Goal: Task Accomplishment & Management: Manage account settings

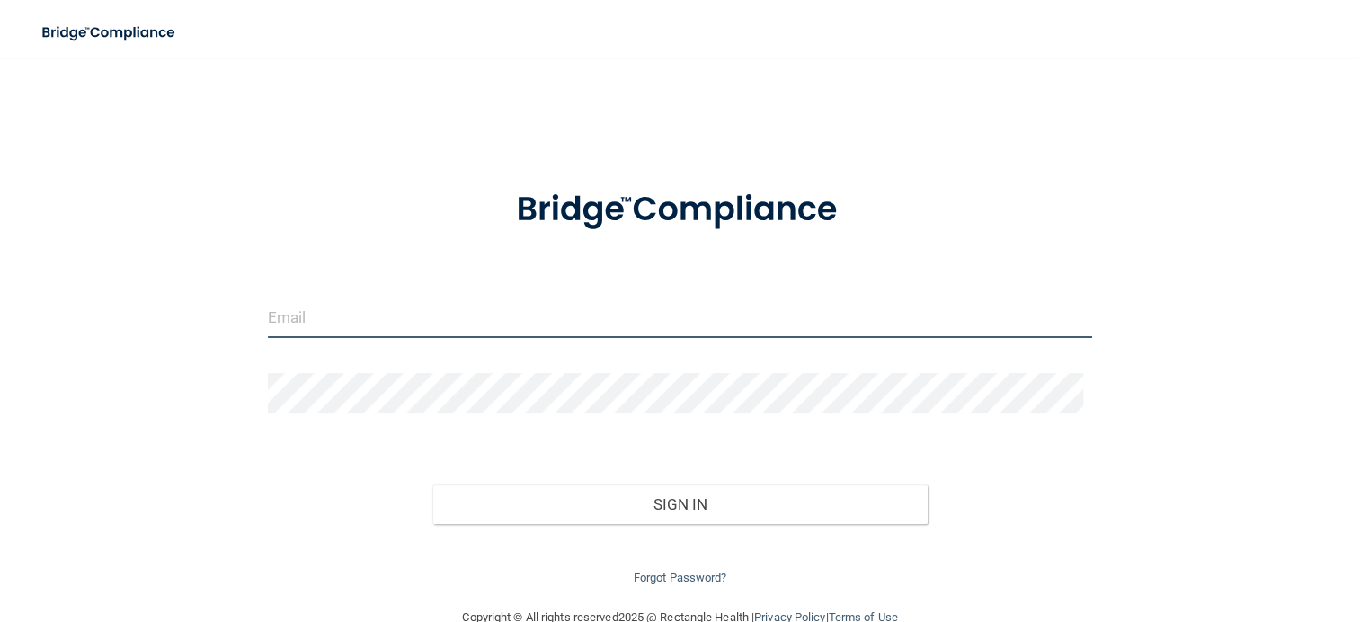
click at [319, 321] on input "email" at bounding box center [680, 317] width 824 height 40
type input "ari.v.zahemski@gmail.com"
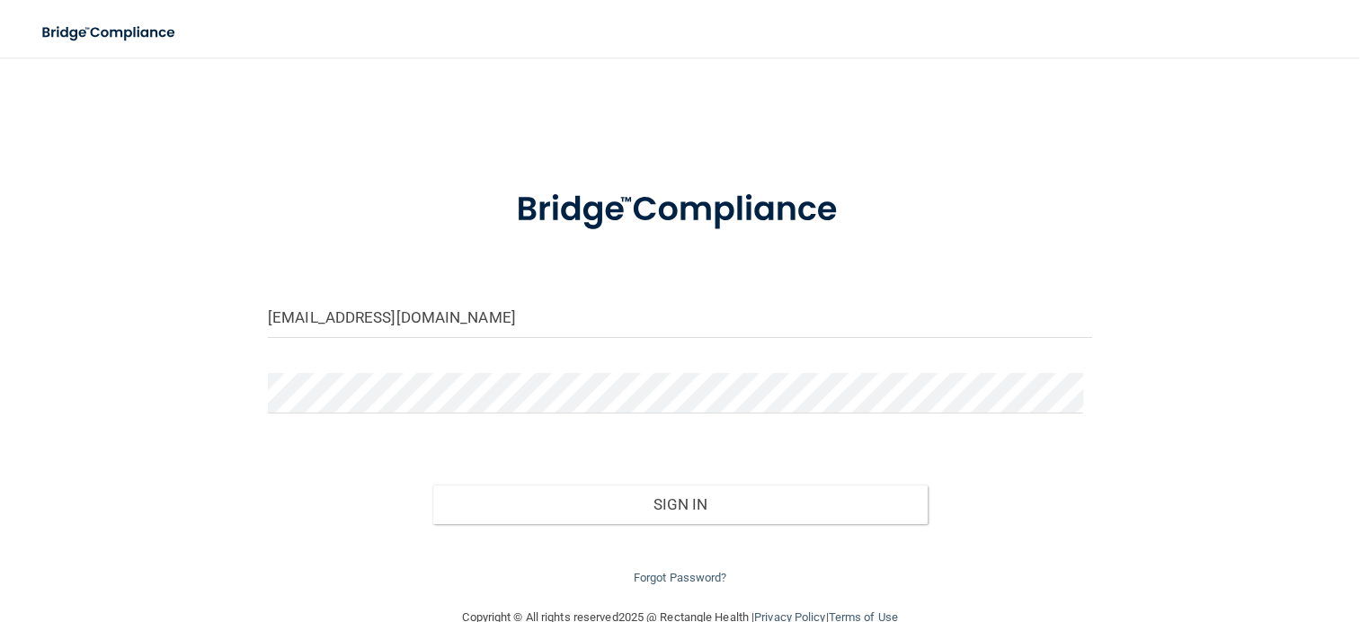
click at [288, 418] on div at bounding box center [679, 400] width 851 height 54
click at [652, 575] on link "Forgot Password?" at bounding box center [680, 577] width 93 height 13
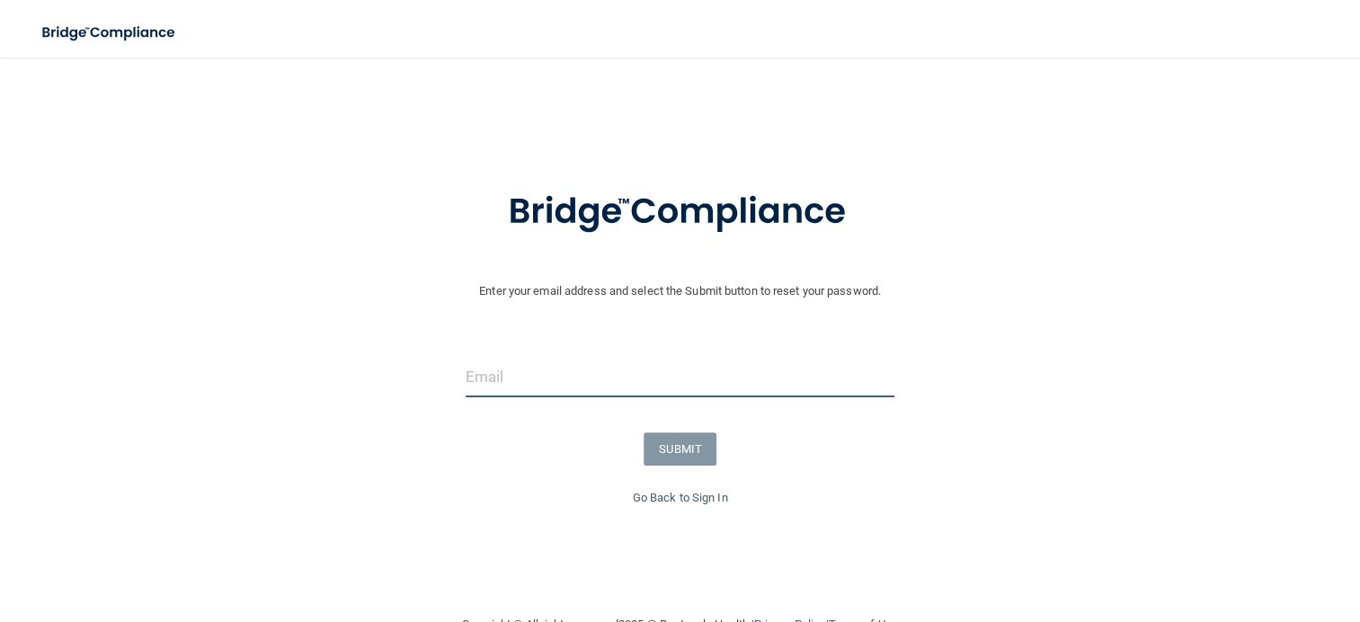
click at [491, 384] on input "email" at bounding box center [681, 377] width 430 height 40
type input "ari.v.zahemski@gmail.com"
drag, startPoint x: 657, startPoint y: 381, endPoint x: 149, endPoint y: 413, distance: 508.8
click at [149, 413] on form "Enter your email address and select the Submit button to reset your password. a…" at bounding box center [680, 326] width 1342 height 322
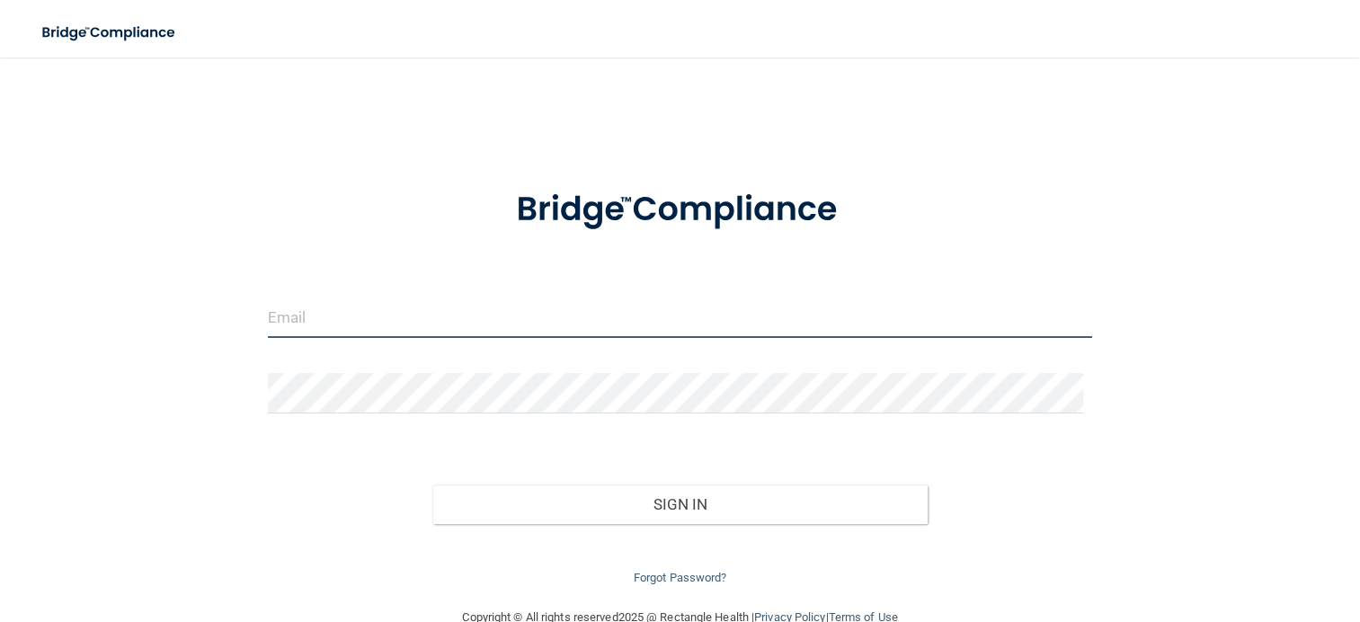
click at [307, 331] on input "email" at bounding box center [680, 317] width 824 height 40
type input "azahemski@co.somerset.nj.us"
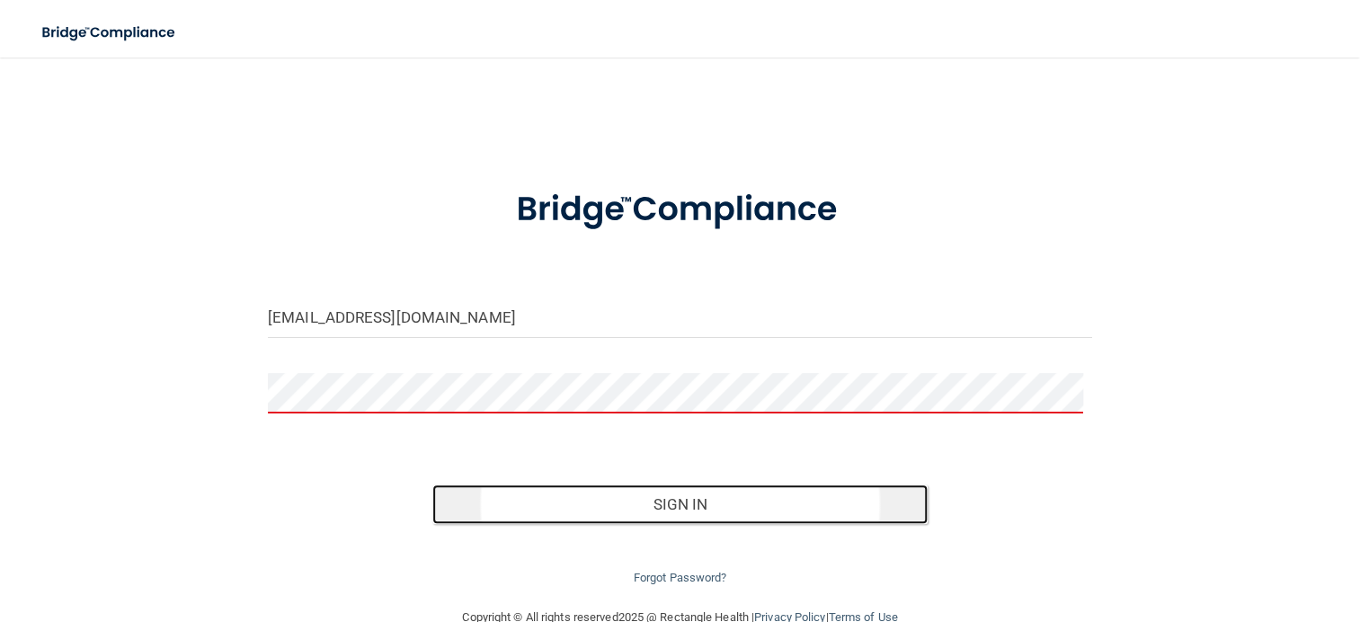
click at [675, 501] on button "Sign In" at bounding box center [679, 504] width 494 height 40
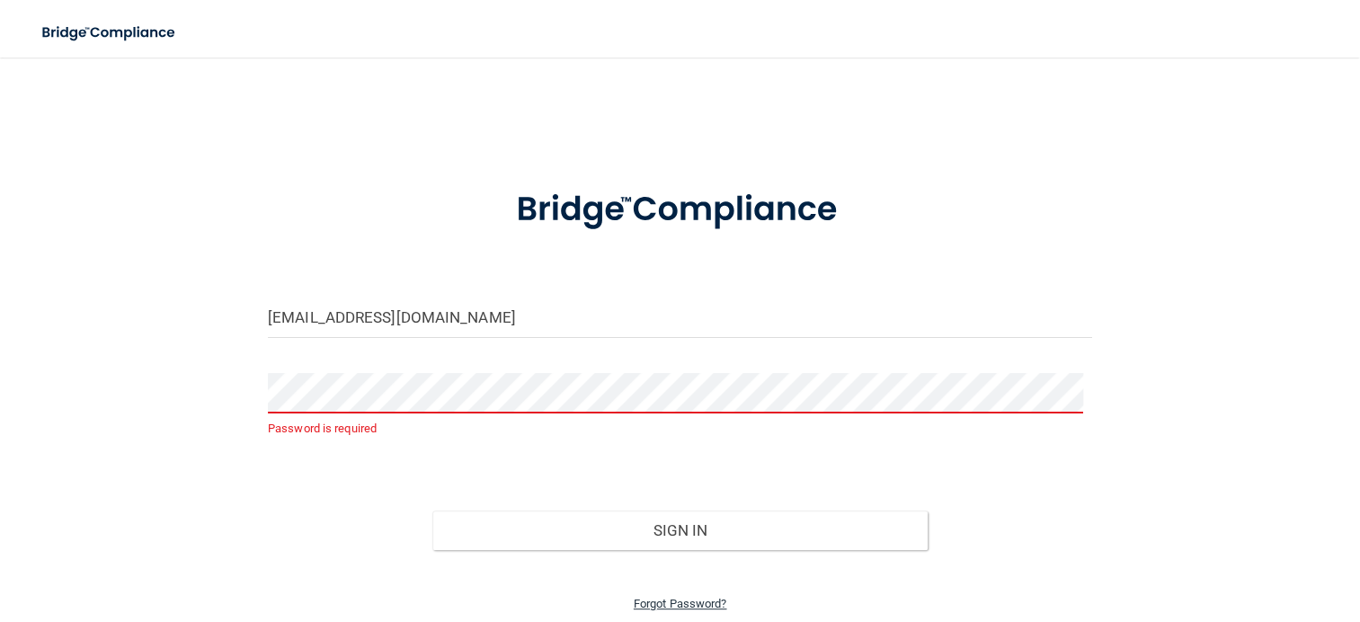
click at [672, 599] on link "Forgot Password?" at bounding box center [680, 603] width 93 height 13
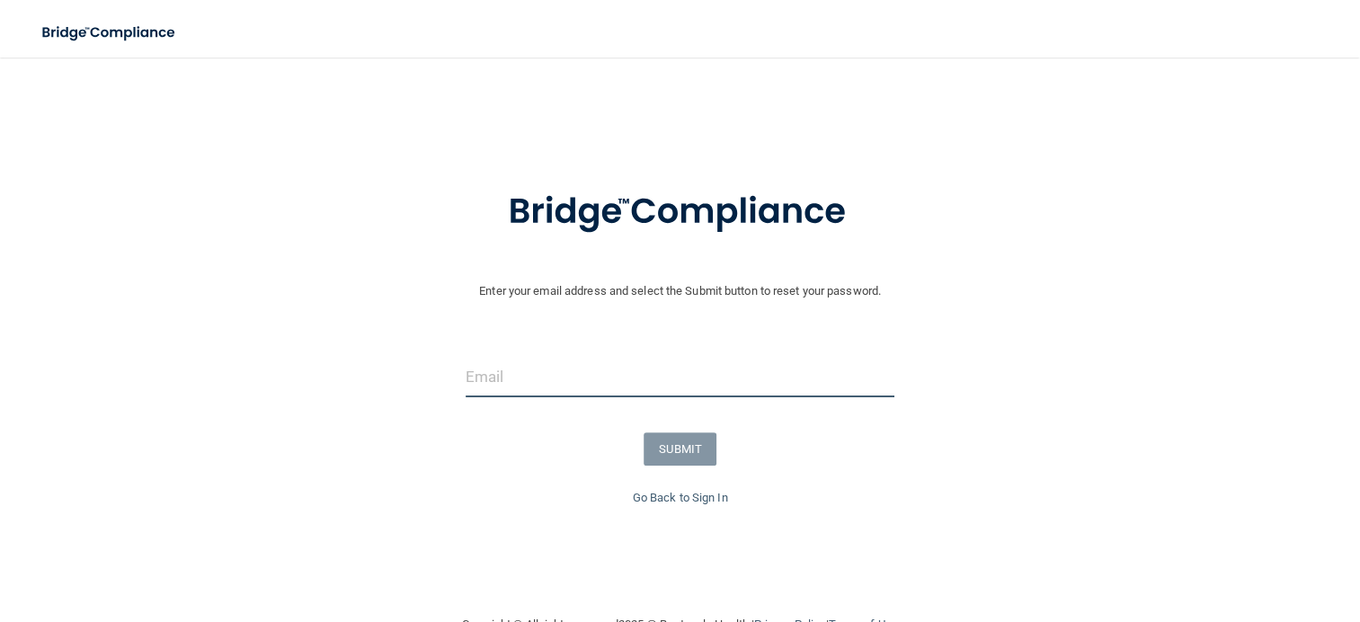
click at [508, 380] on input "email" at bounding box center [681, 377] width 430 height 40
type input "azahemski@co.somerset.nj.us"
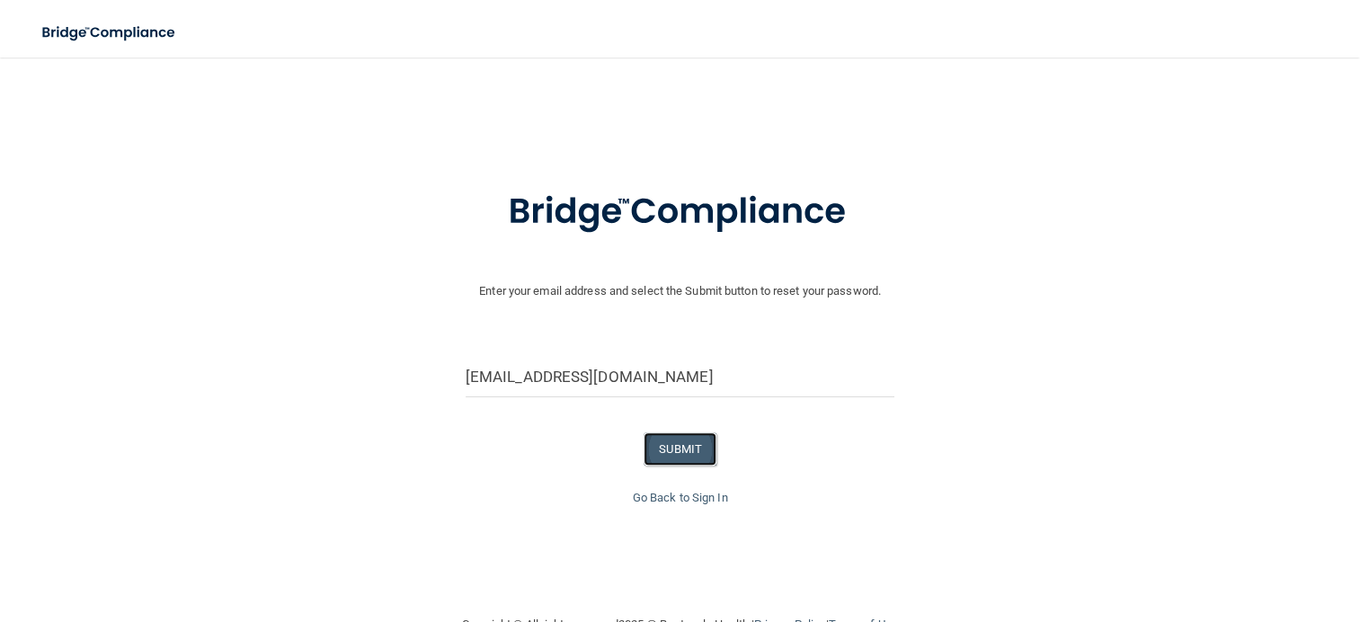
click at [688, 440] on button "SUBMIT" at bounding box center [679, 448] width 73 height 33
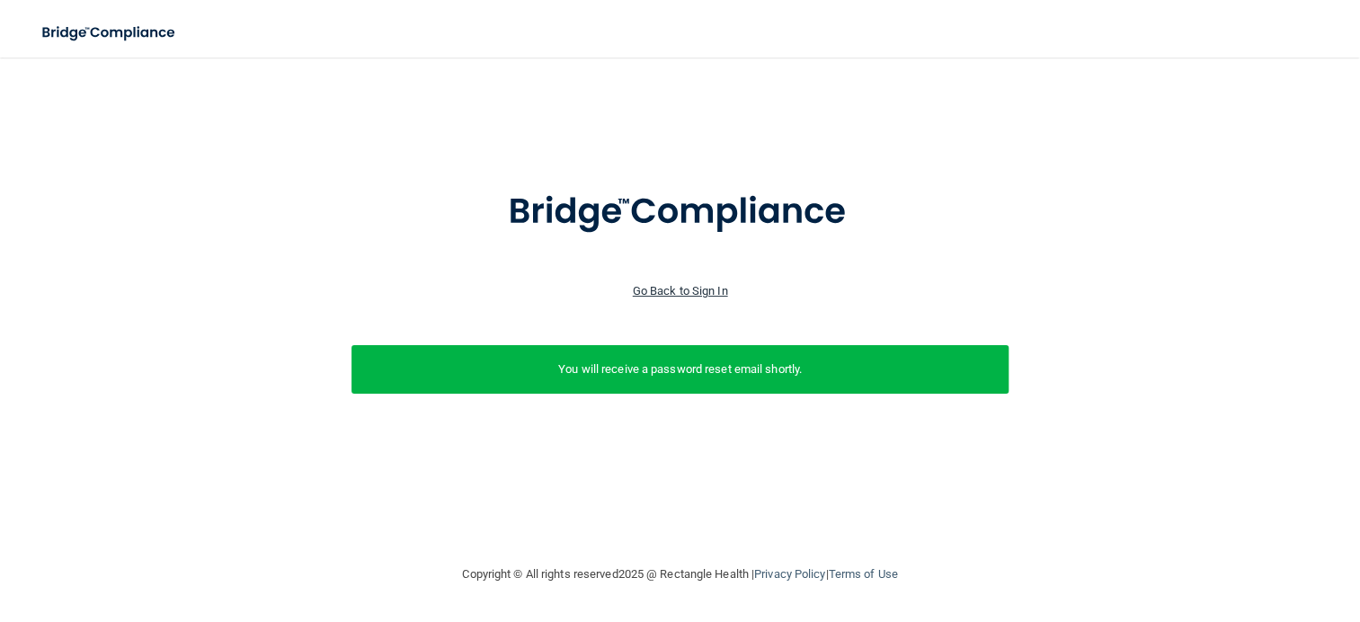
click at [667, 289] on link "Go Back to Sign In" at bounding box center [680, 290] width 95 height 13
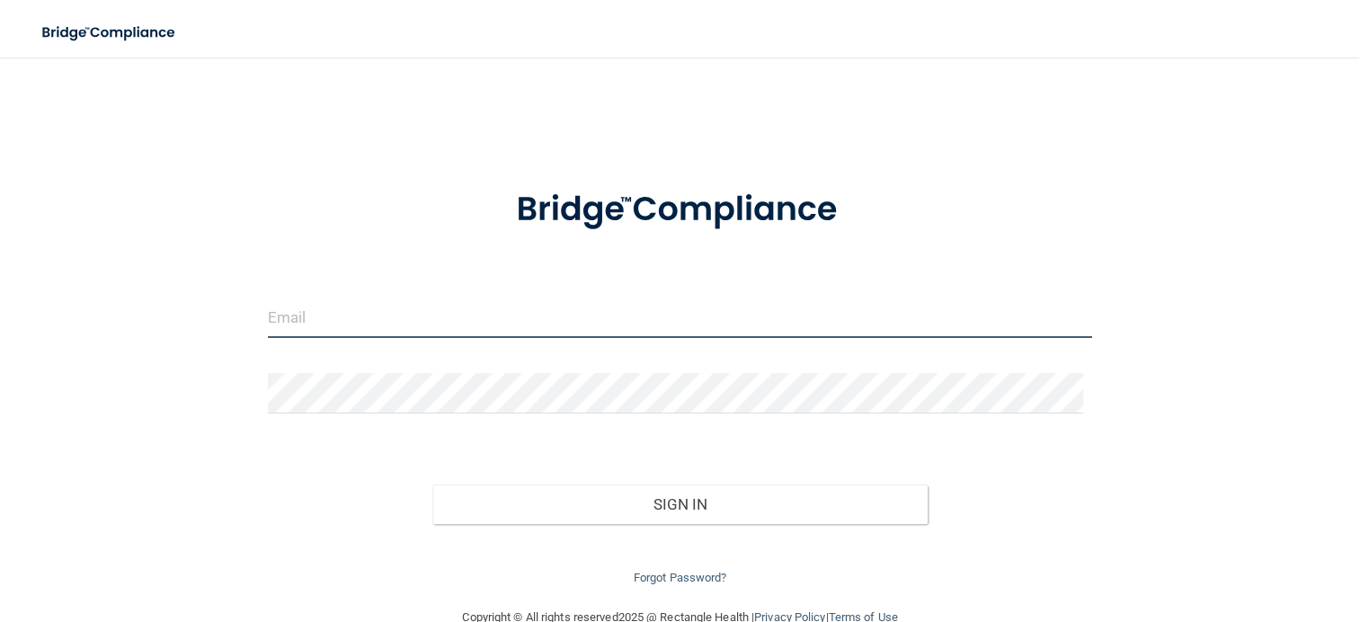
type input "azahemski@co.somerset.nj.us"
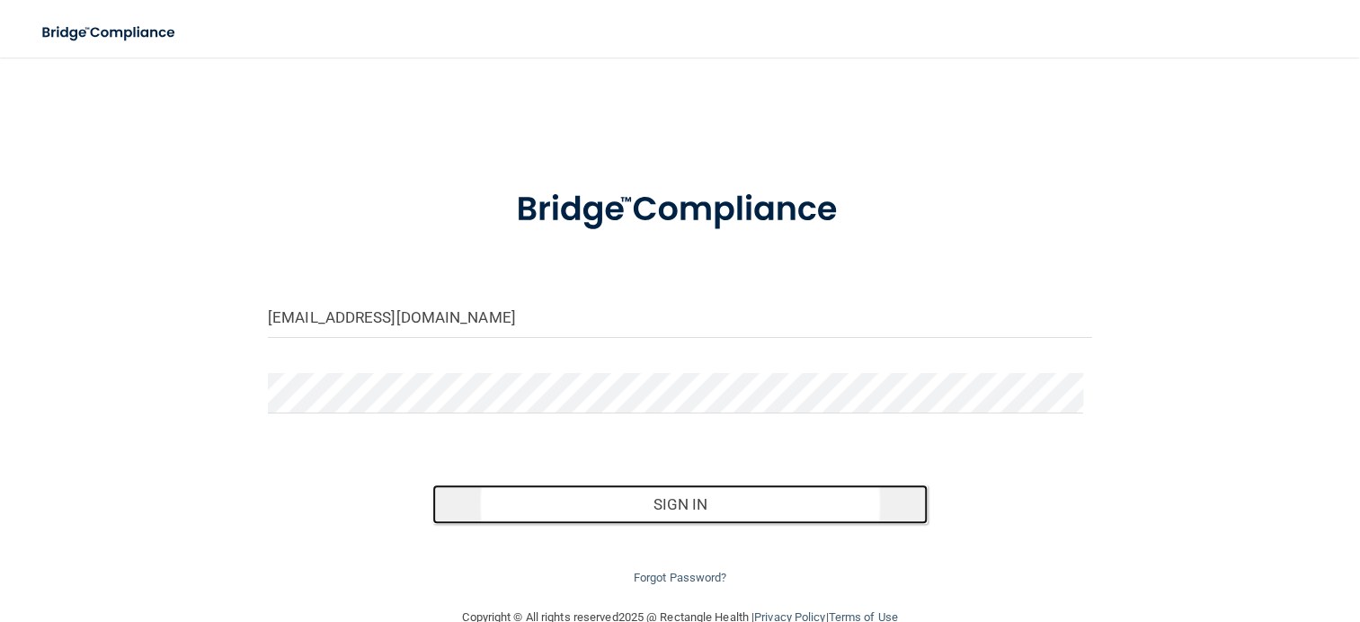
click at [688, 498] on button "Sign In" at bounding box center [679, 504] width 494 height 40
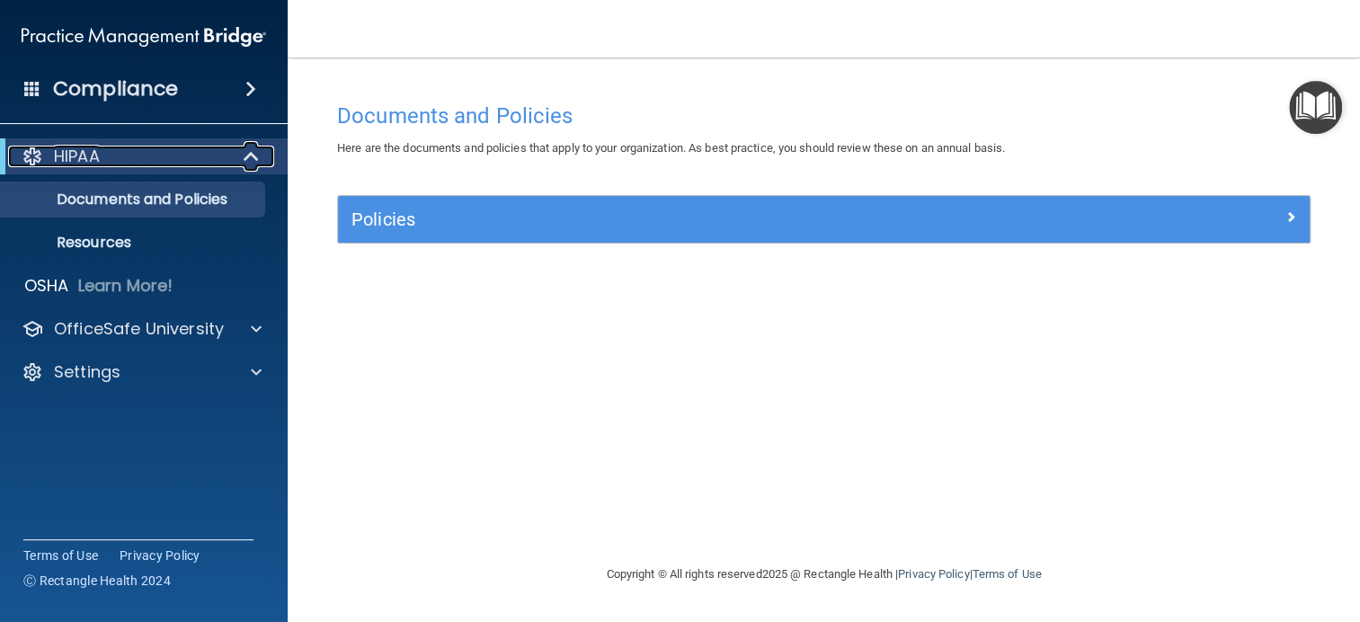
click at [213, 151] on div "HIPAA" at bounding box center [119, 157] width 222 height 22
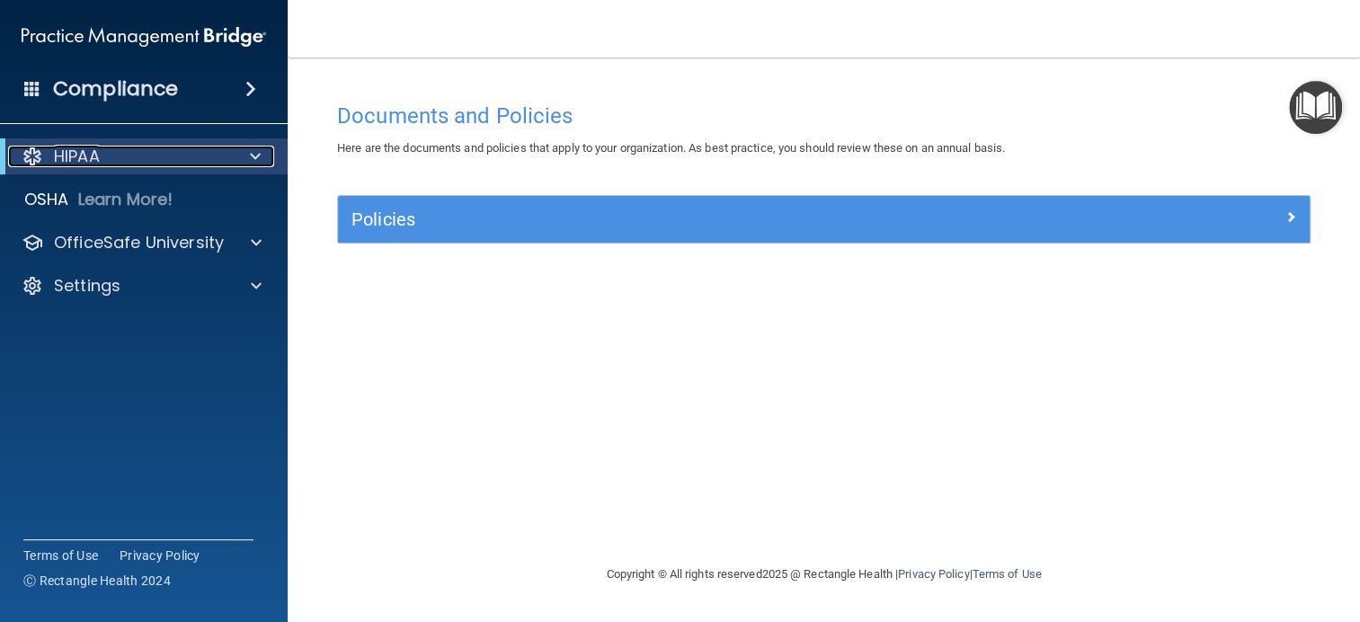
click at [213, 151] on div "HIPAA" at bounding box center [119, 157] width 222 height 22
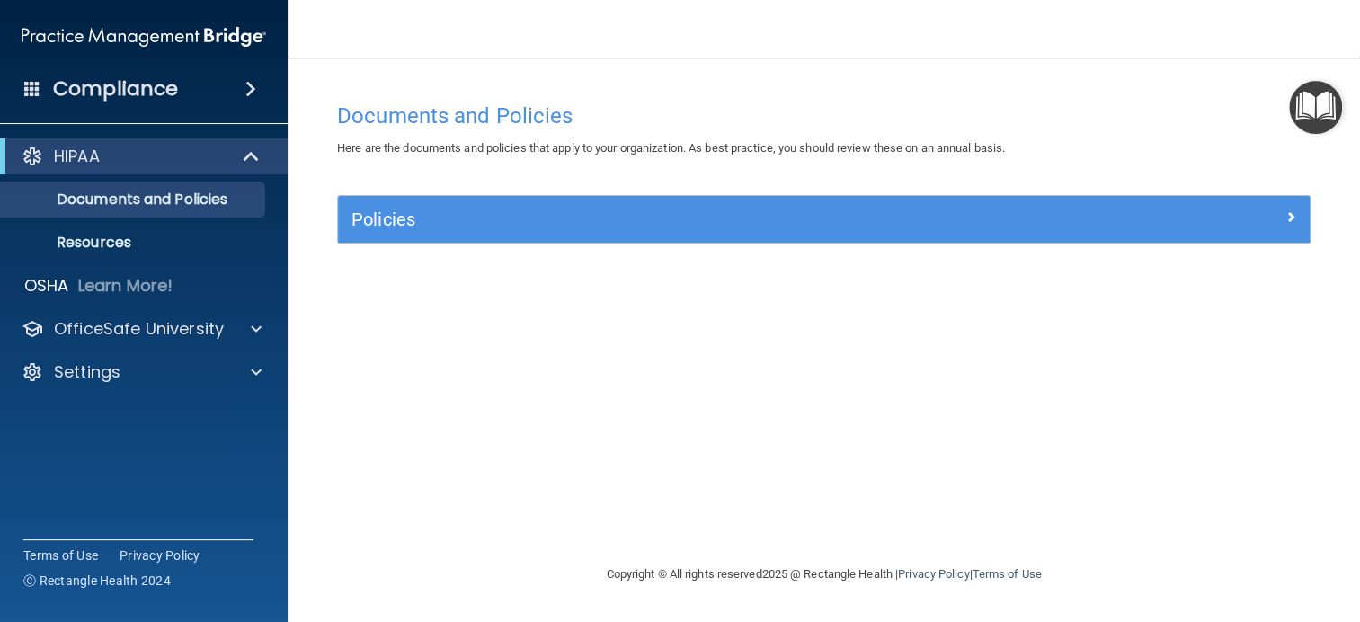
click at [200, 87] on div "Compliance" at bounding box center [144, 89] width 288 height 40
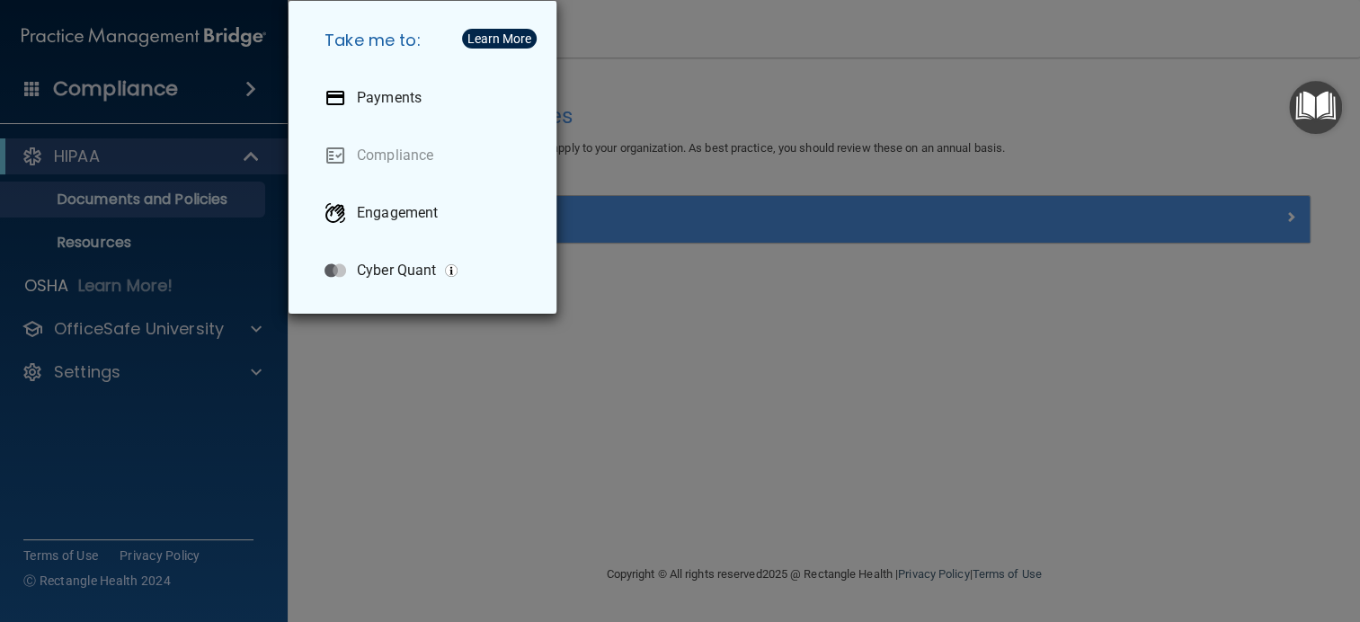
click at [166, 160] on div "Take me to: Payments Compliance Engagement Cyber Quant" at bounding box center [680, 311] width 1360 height 622
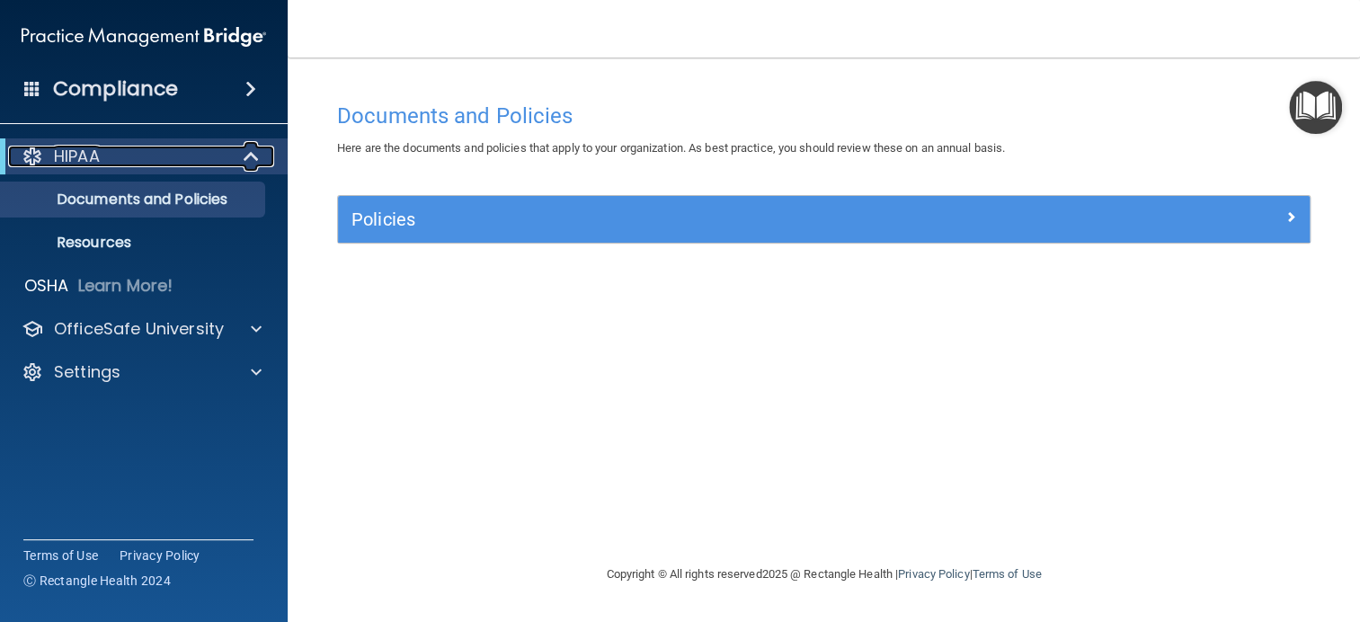
click at [166, 160] on div "HIPAA" at bounding box center [119, 157] width 222 height 22
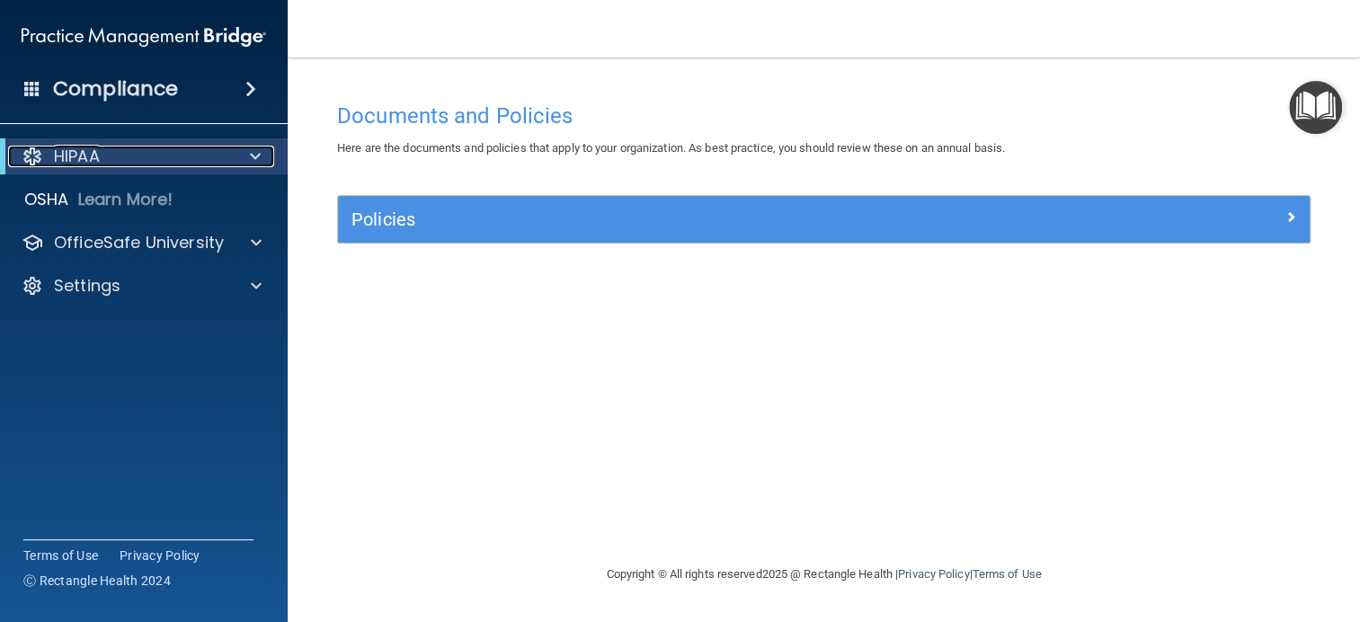
click at [208, 162] on div "HIPAA" at bounding box center [119, 157] width 222 height 22
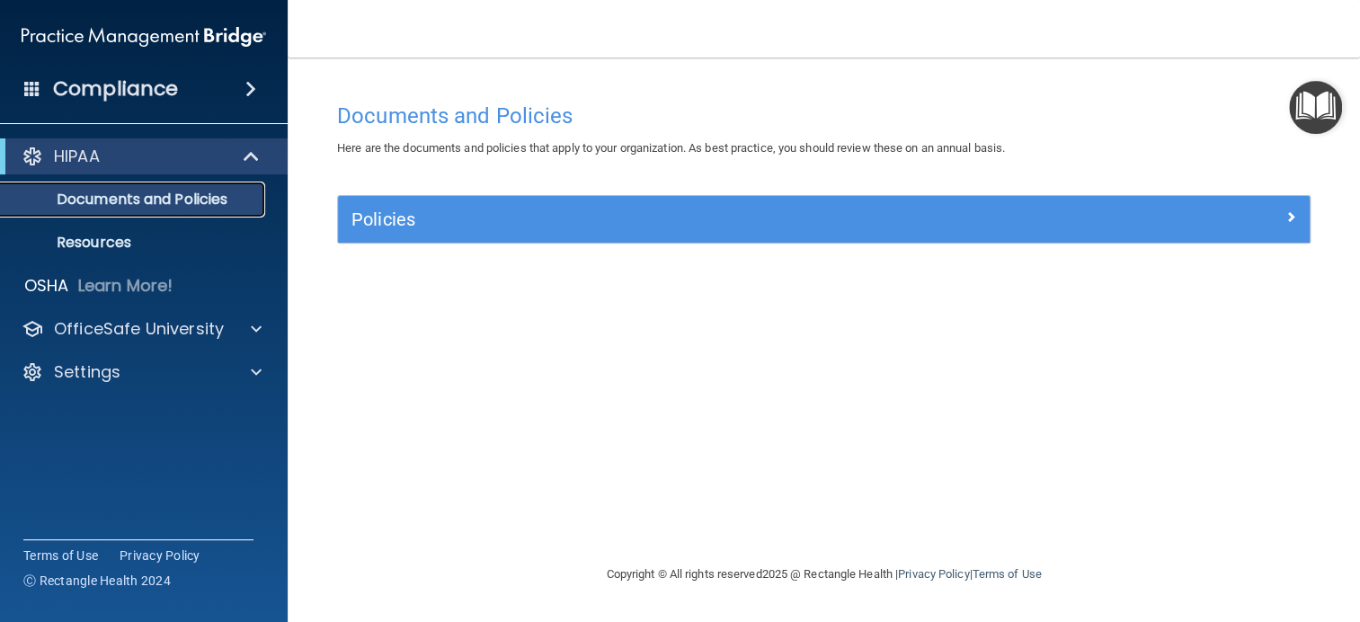
click at [183, 204] on p "Documents and Policies" at bounding box center [134, 200] width 245 height 18
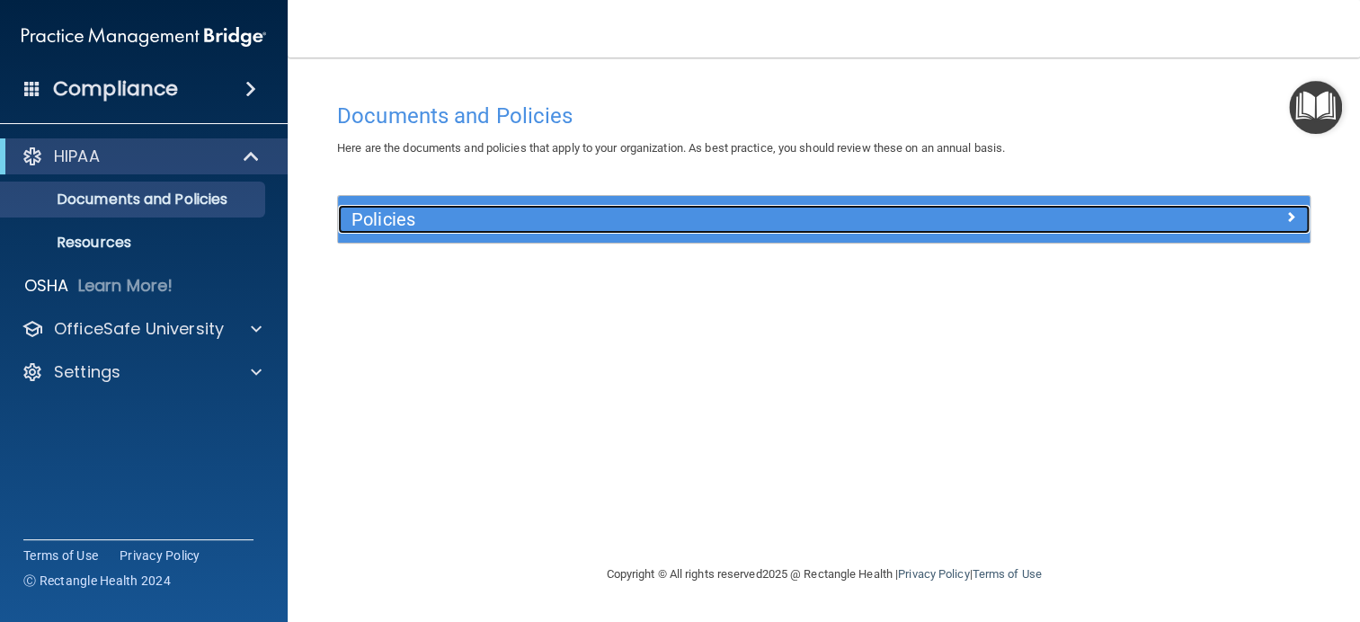
click at [372, 222] on h5 "Policies" at bounding box center [702, 219] width 702 height 20
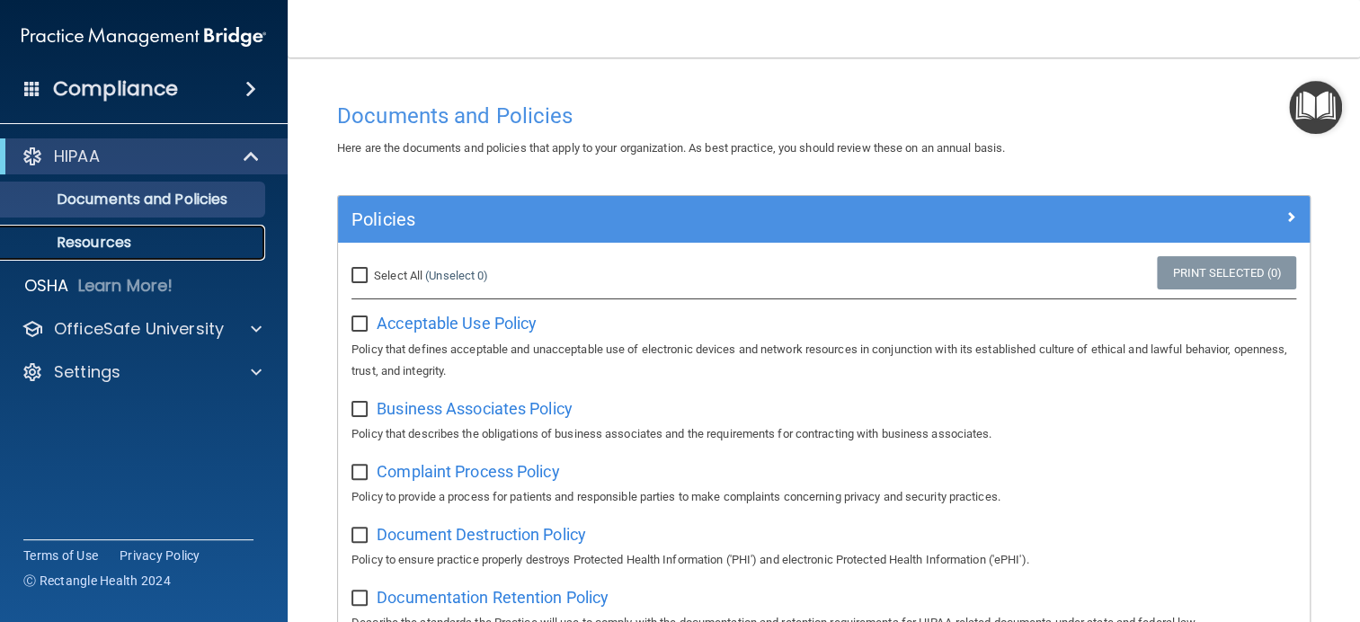
click at [75, 245] on p "Resources" at bounding box center [134, 243] width 245 height 18
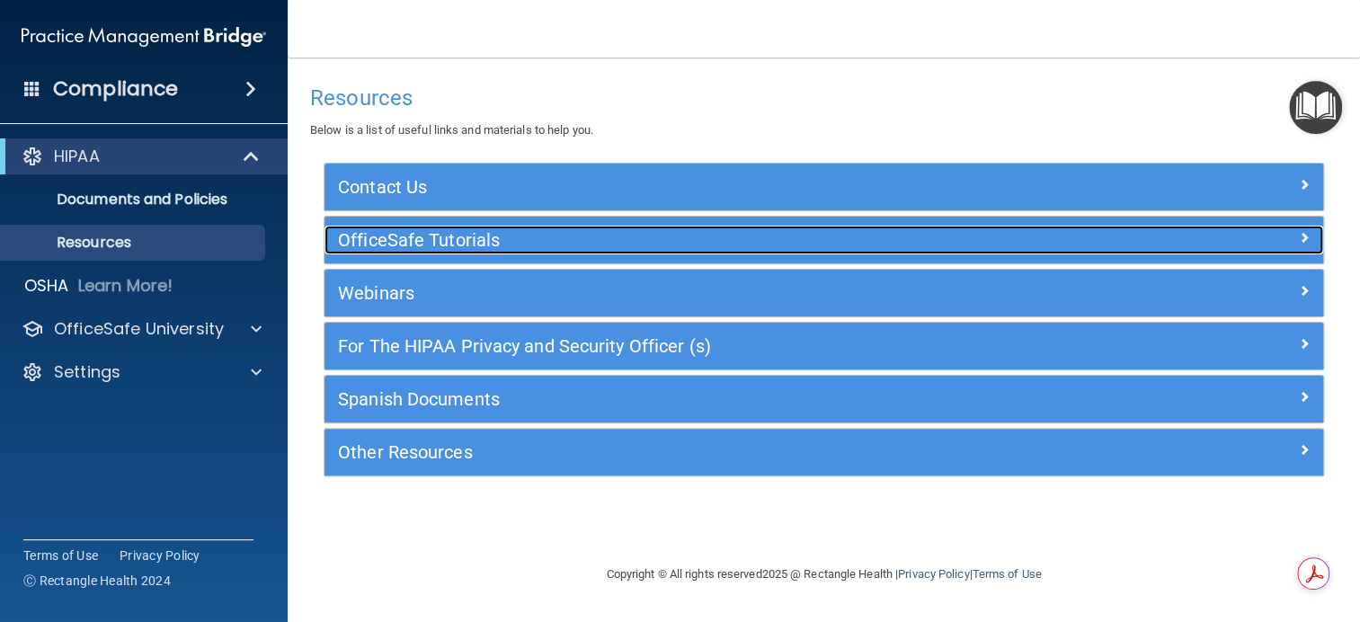
click at [377, 235] on h5 "OfficeSafe Tutorials" at bounding box center [699, 240] width 722 height 20
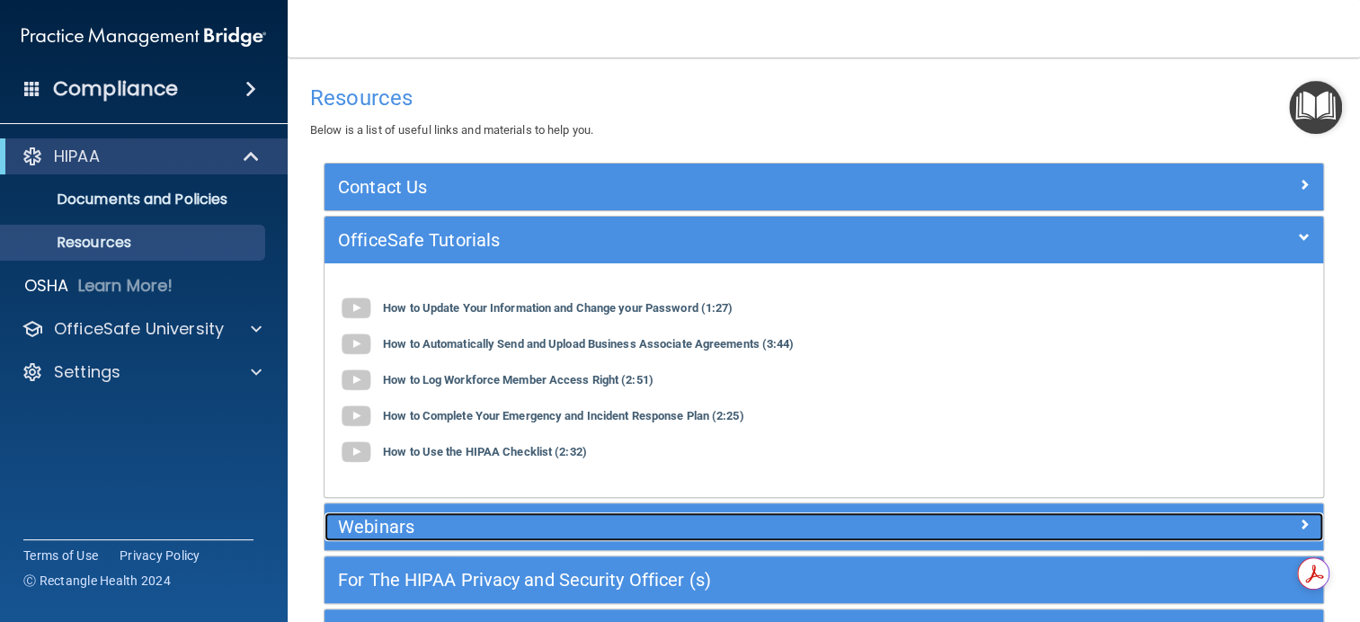
click at [376, 519] on h5 "Webinars" at bounding box center [699, 527] width 722 height 20
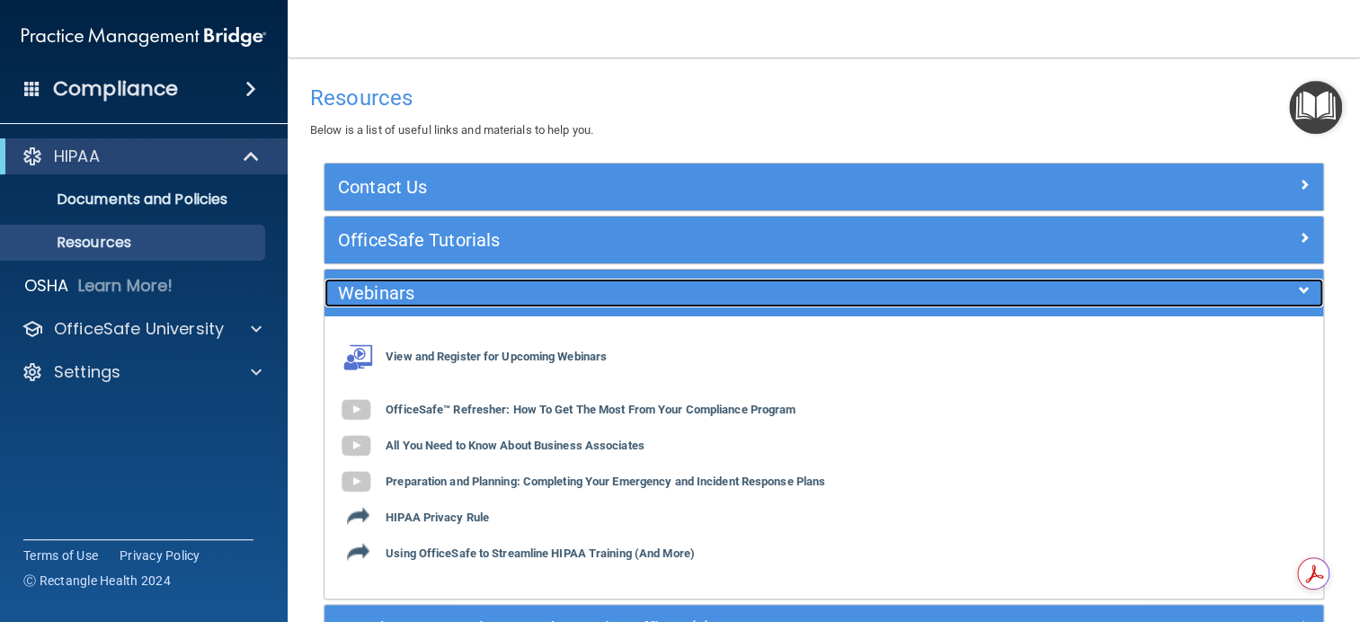
scroll to position [180, 0]
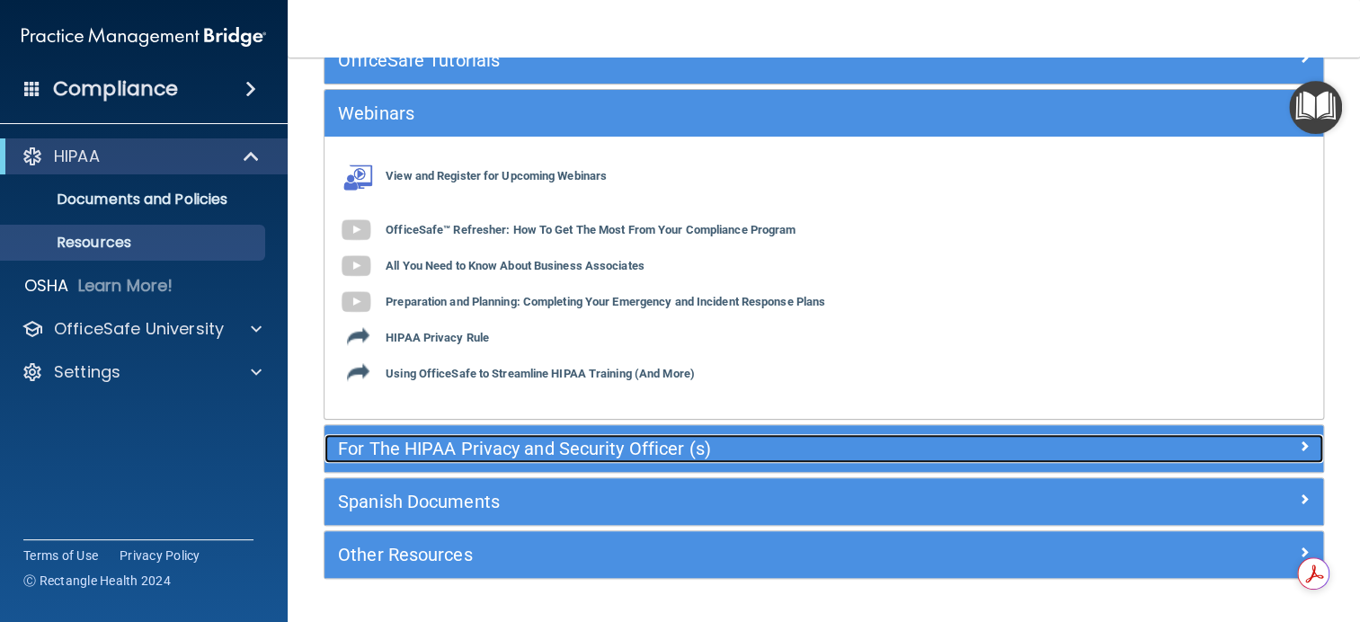
click at [432, 452] on h5 "For The HIPAA Privacy and Security Officer (s)" at bounding box center [699, 449] width 722 height 20
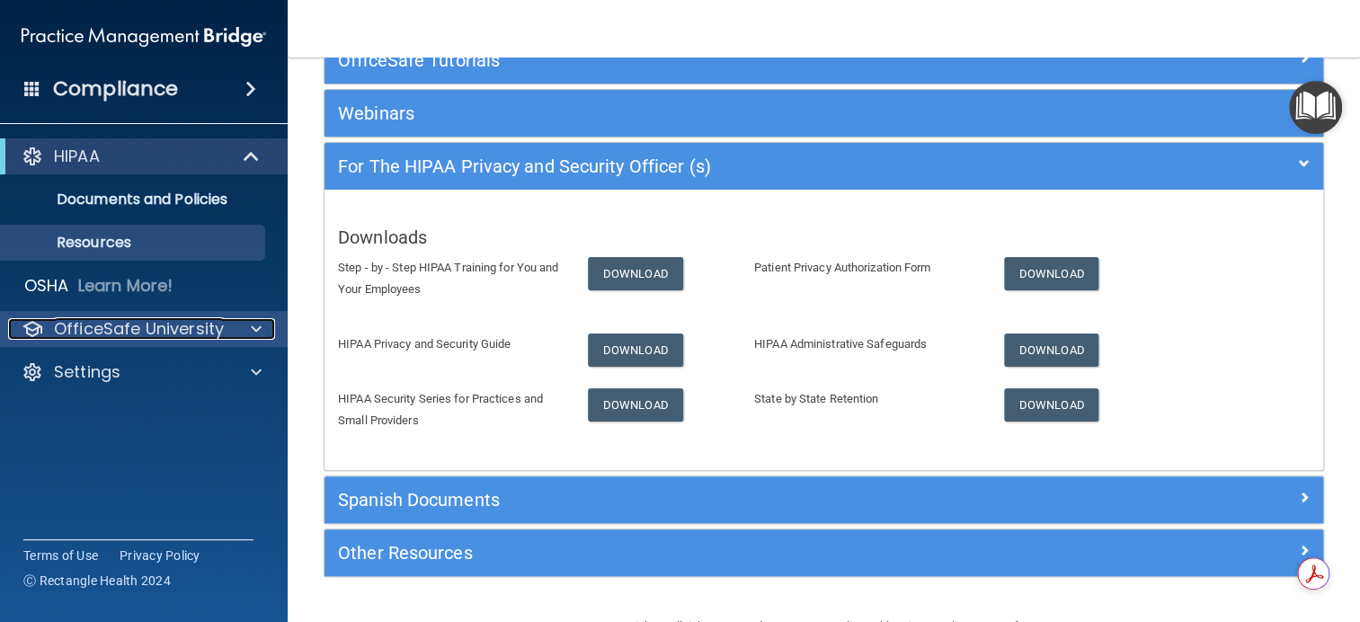
click at [166, 321] on p "OfficeSafe University" at bounding box center [139, 329] width 170 height 22
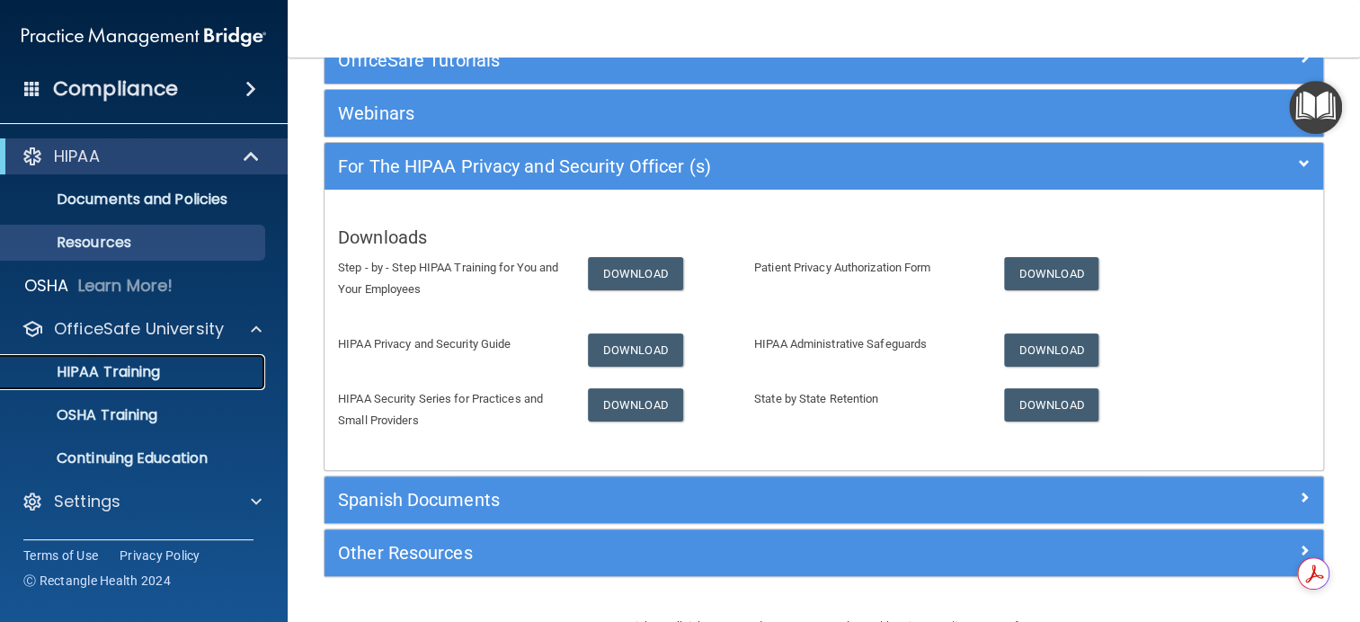
click at [97, 370] on p "HIPAA Training" at bounding box center [86, 372] width 148 height 18
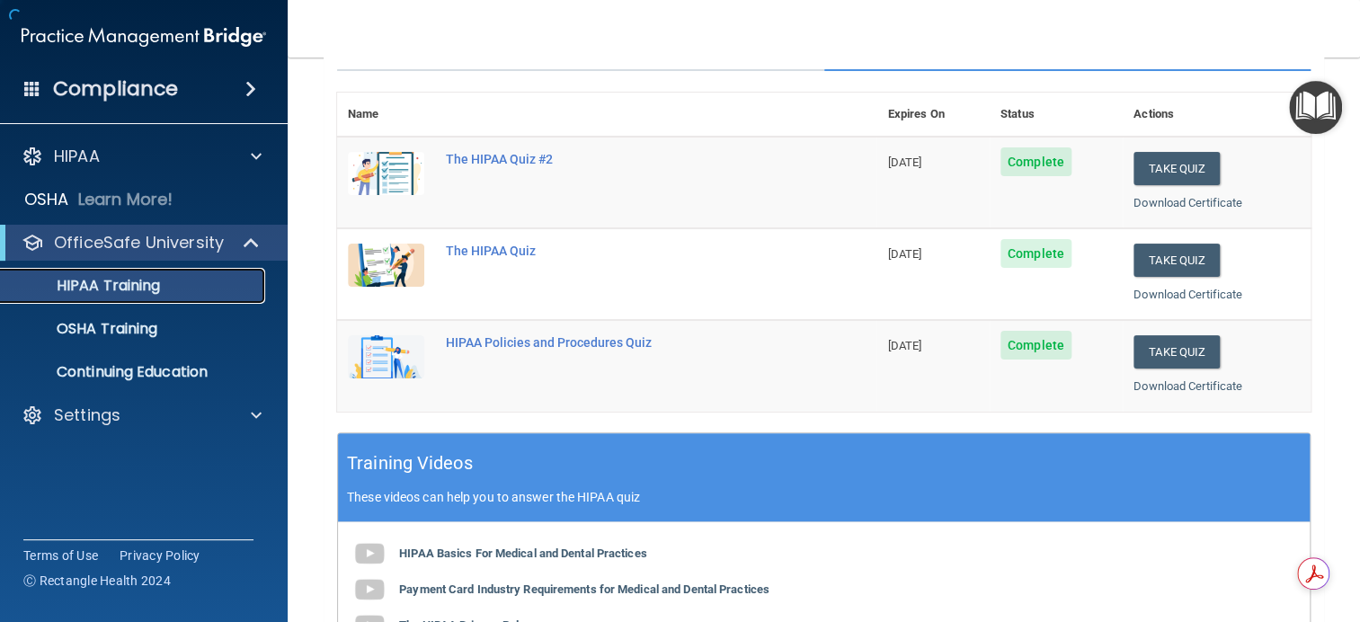
scroll to position [680, 0]
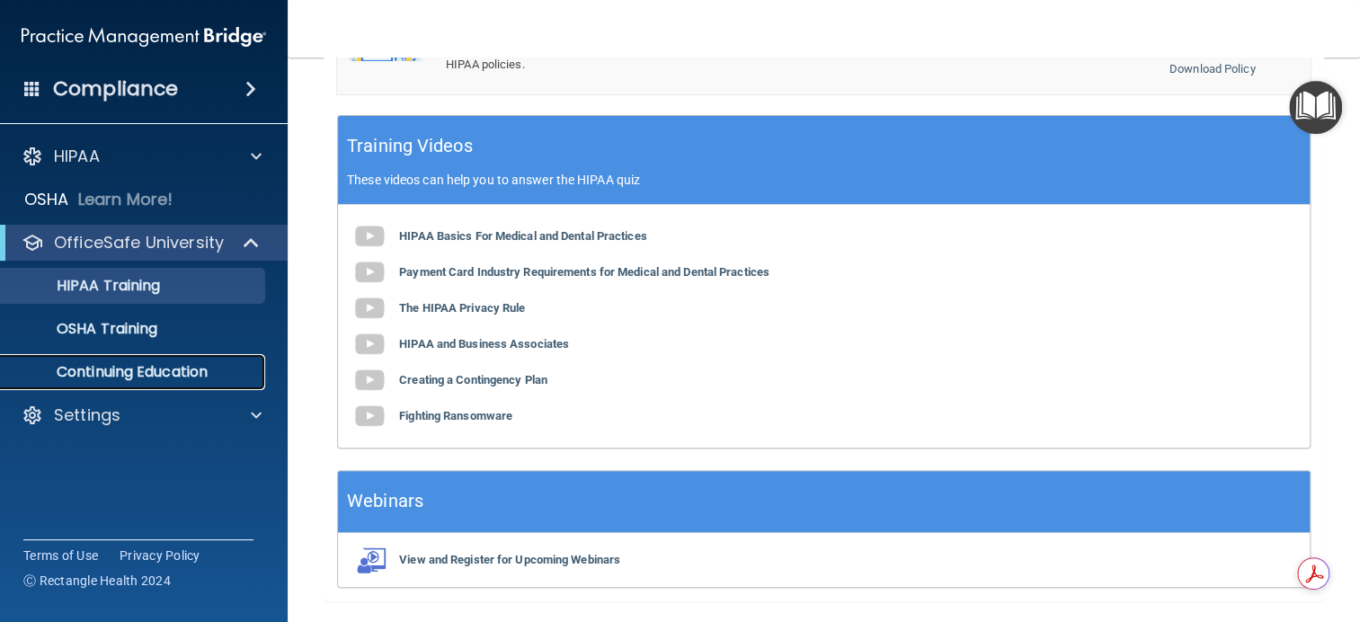
click at [144, 364] on p "Continuing Education" at bounding box center [134, 372] width 245 height 18
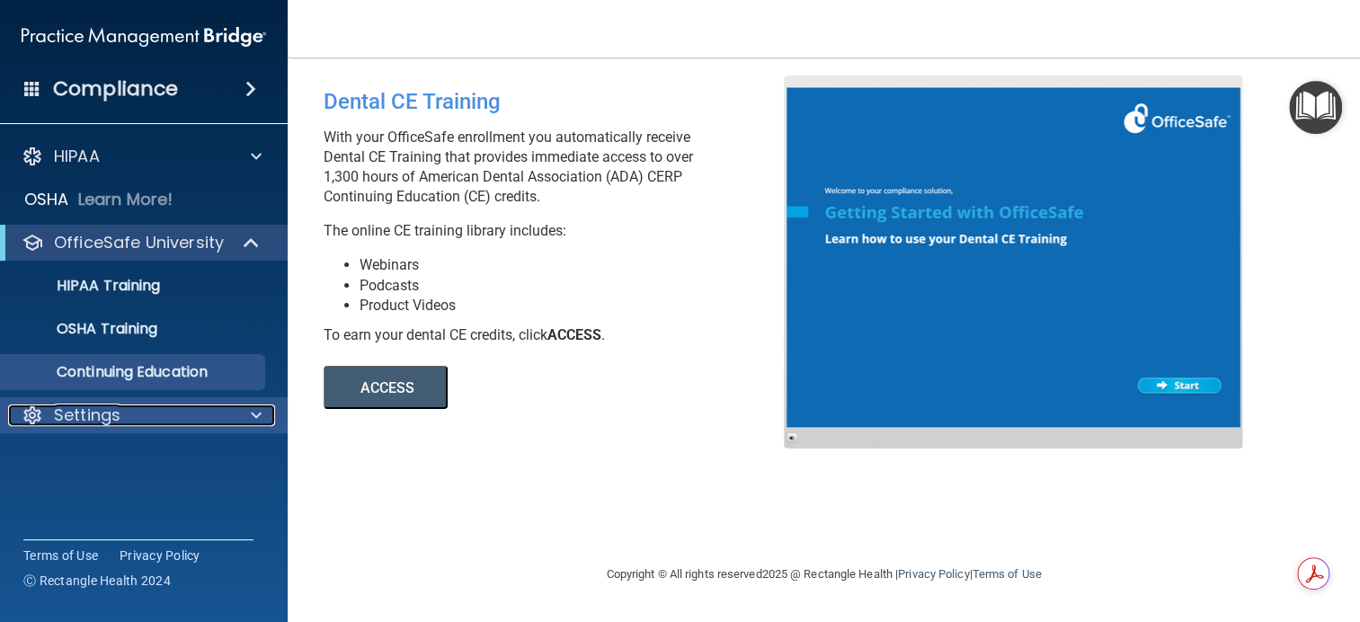
click at [129, 424] on div "Settings" at bounding box center [119, 415] width 223 height 22
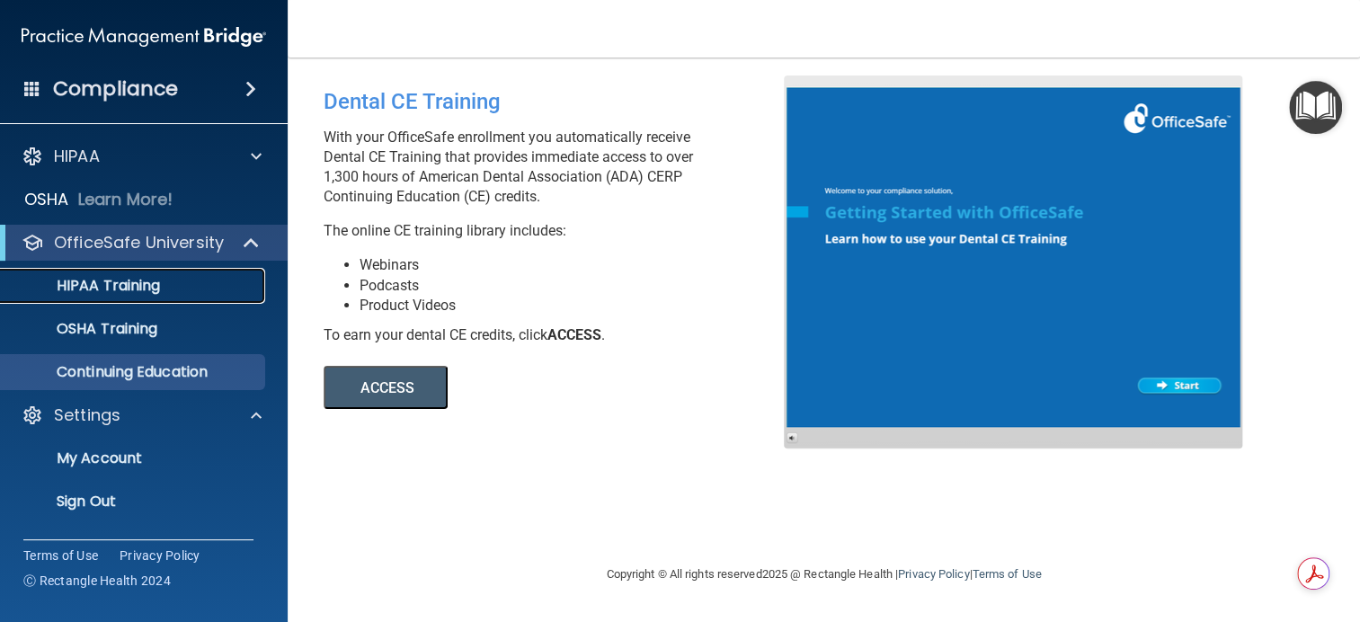
click at [112, 288] on p "HIPAA Training" at bounding box center [86, 286] width 148 height 18
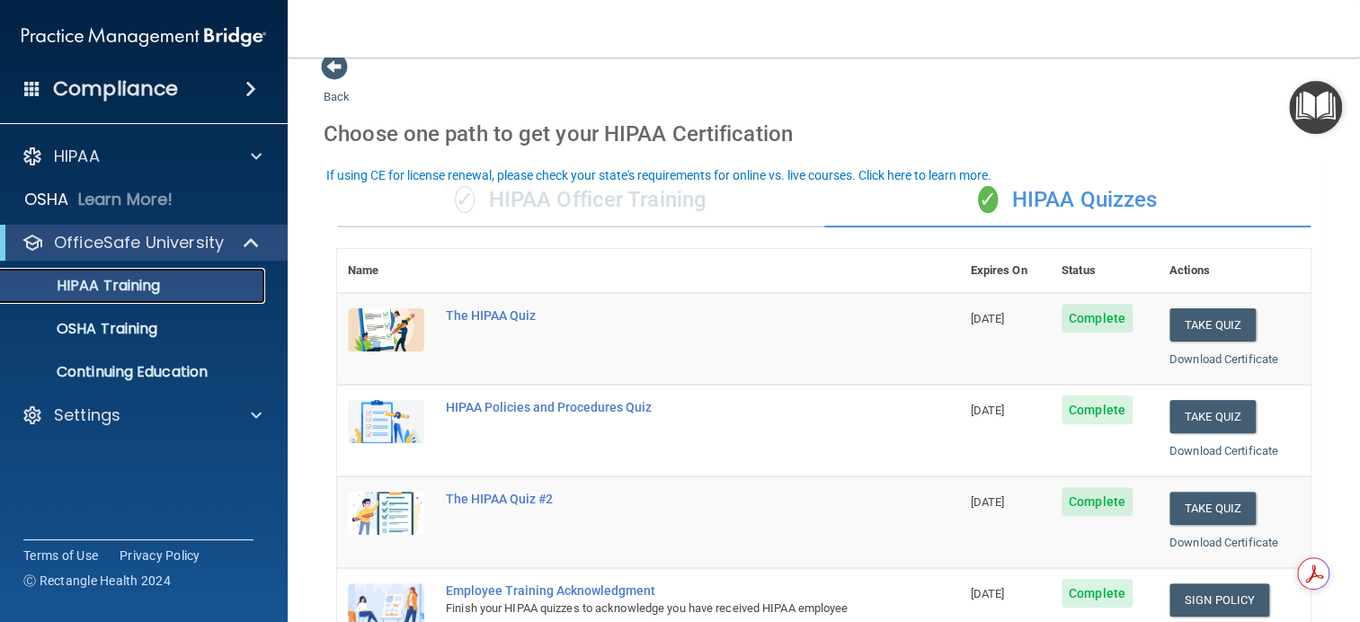
scroll to position [6, 0]
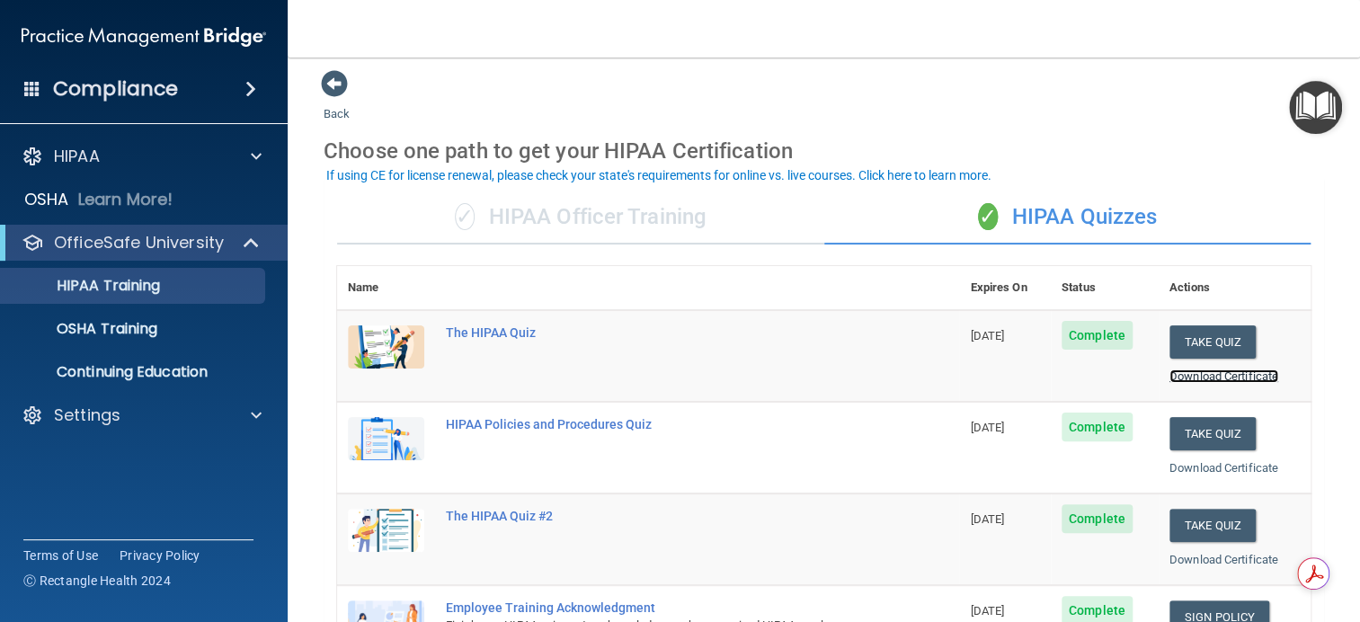
click at [1202, 369] on link "Download Certificate" at bounding box center [1223, 375] width 109 height 13
click at [838, 549] on td "The HIPAA Quiz #2" at bounding box center [697, 539] width 524 height 92
click at [958, 9] on nav "Toggle navigation Ariela Venezia-Zahemski azahemski@co.somerset.nj.us Manage My…" at bounding box center [824, 29] width 1072 height 58
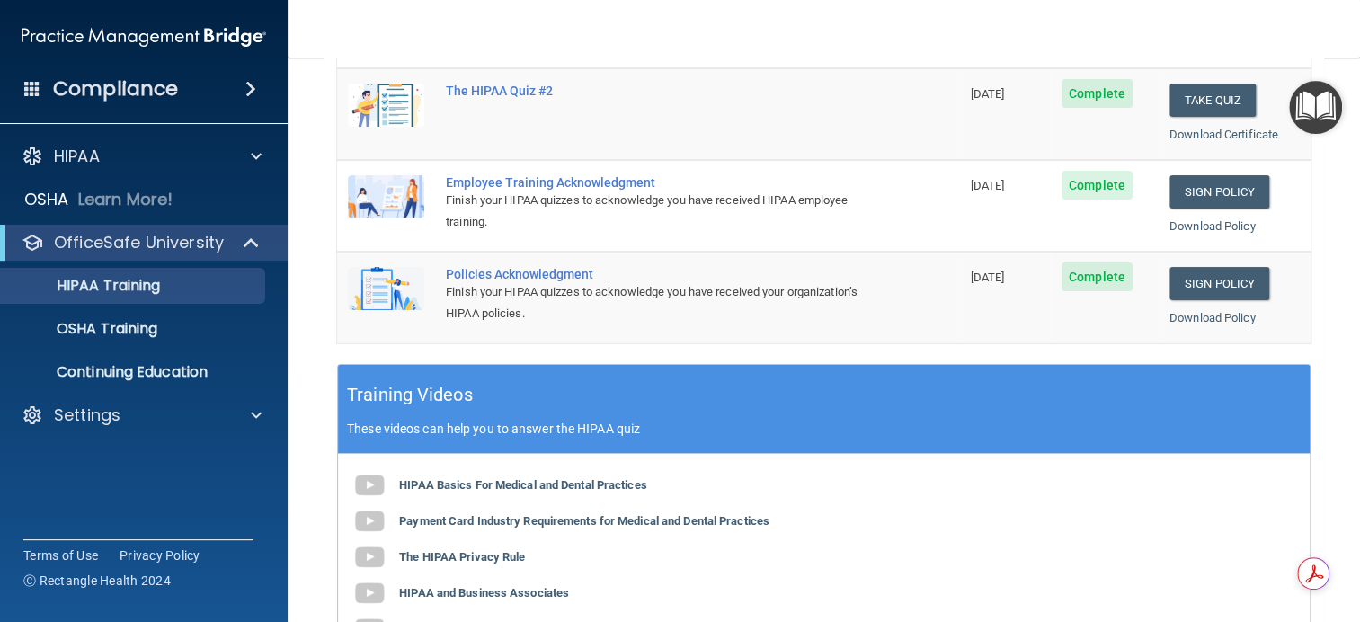
scroll to position [545, 0]
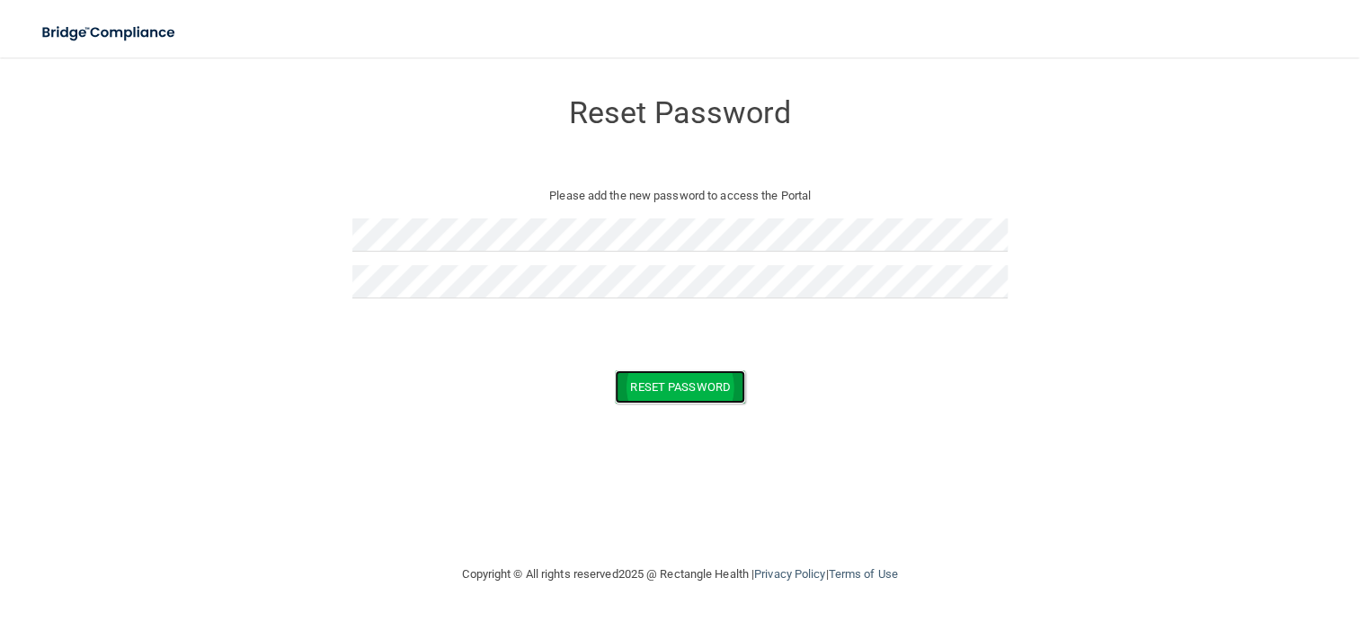
click at [672, 384] on button "Reset Password" at bounding box center [679, 386] width 129 height 33
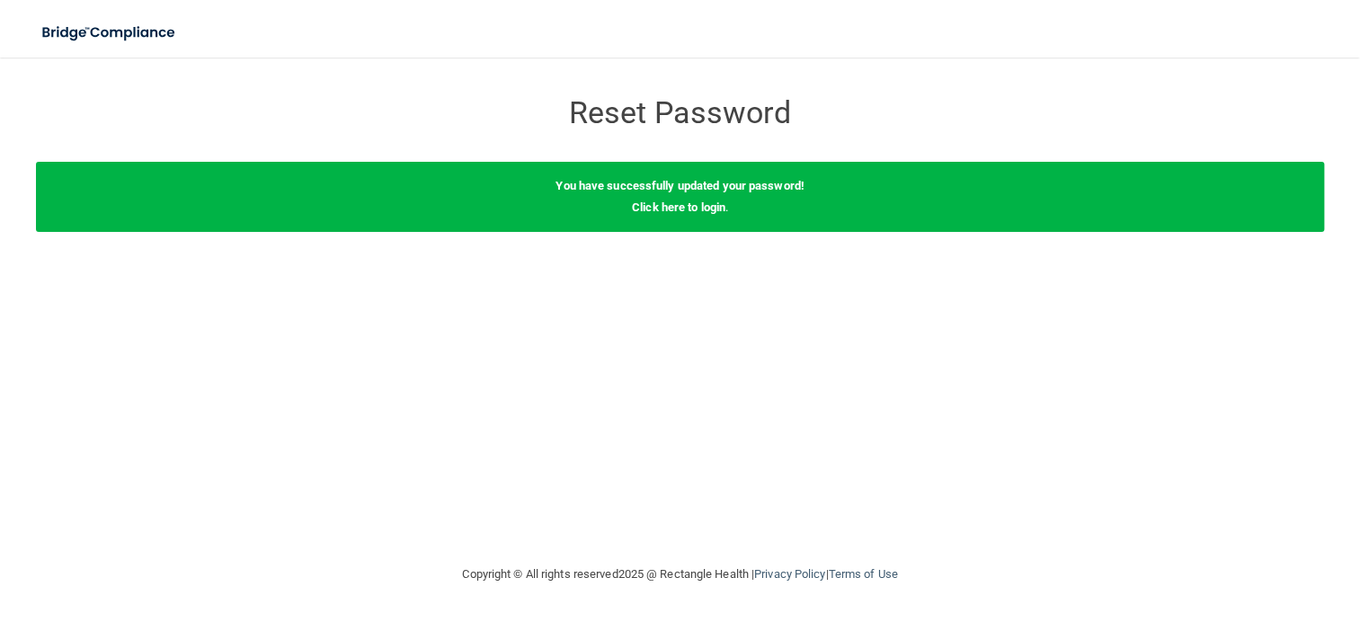
drag, startPoint x: 12, startPoint y: 0, endPoint x: 373, endPoint y: 420, distance: 553.7
click at [373, 420] on div "Reset Password Reset Password You have successfully updated your password! Clic…" at bounding box center [680, 310] width 1288 height 470
